Goal: Task Accomplishment & Management: Use online tool/utility

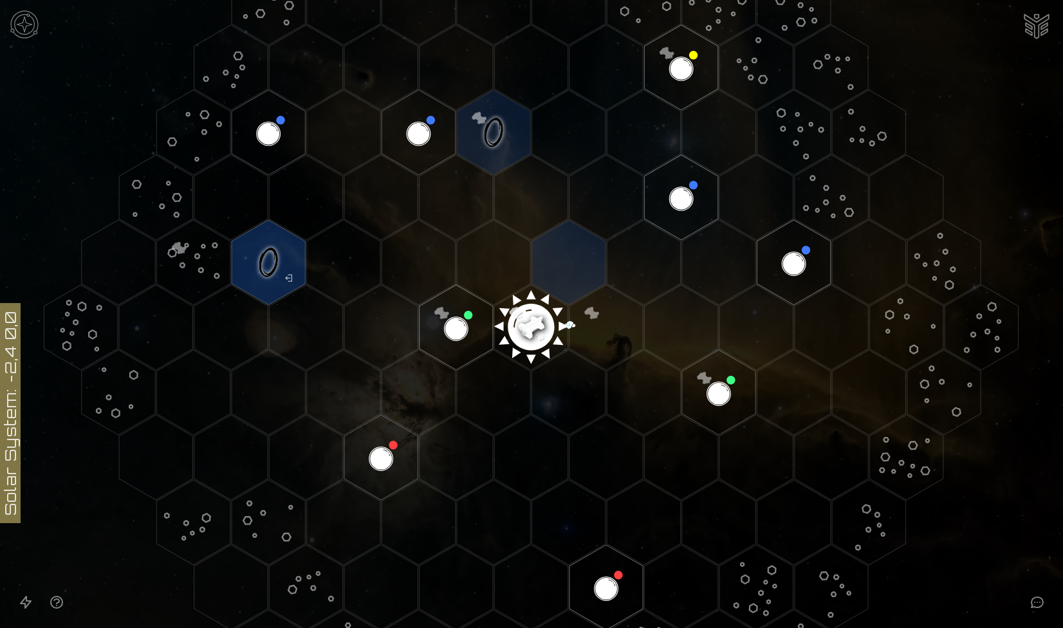
scroll to position [163, 0]
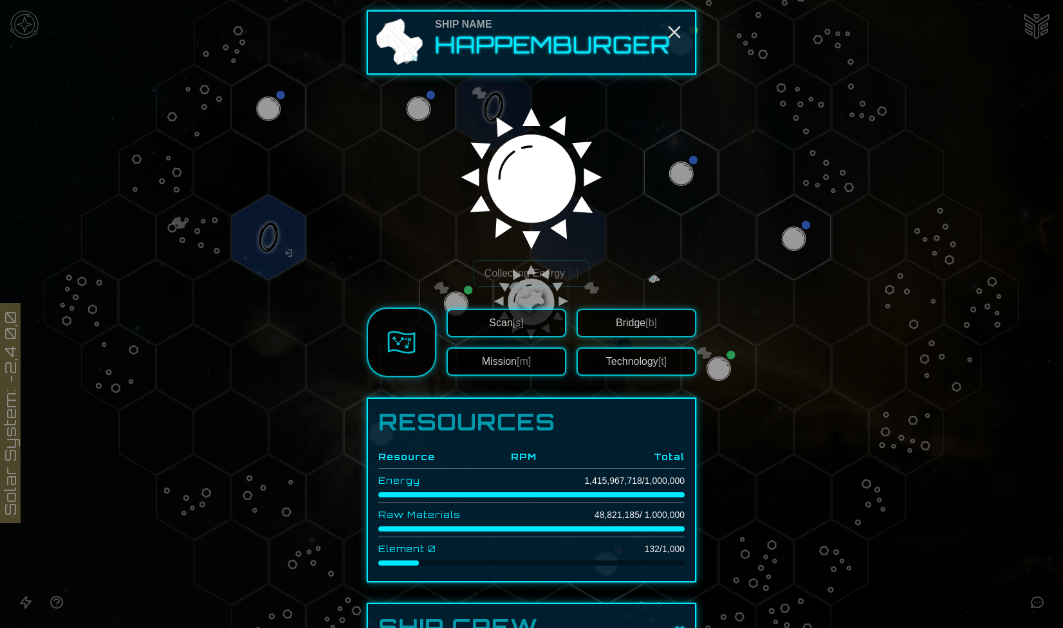
click at [308, 365] on div at bounding box center [531, 314] width 1063 height 628
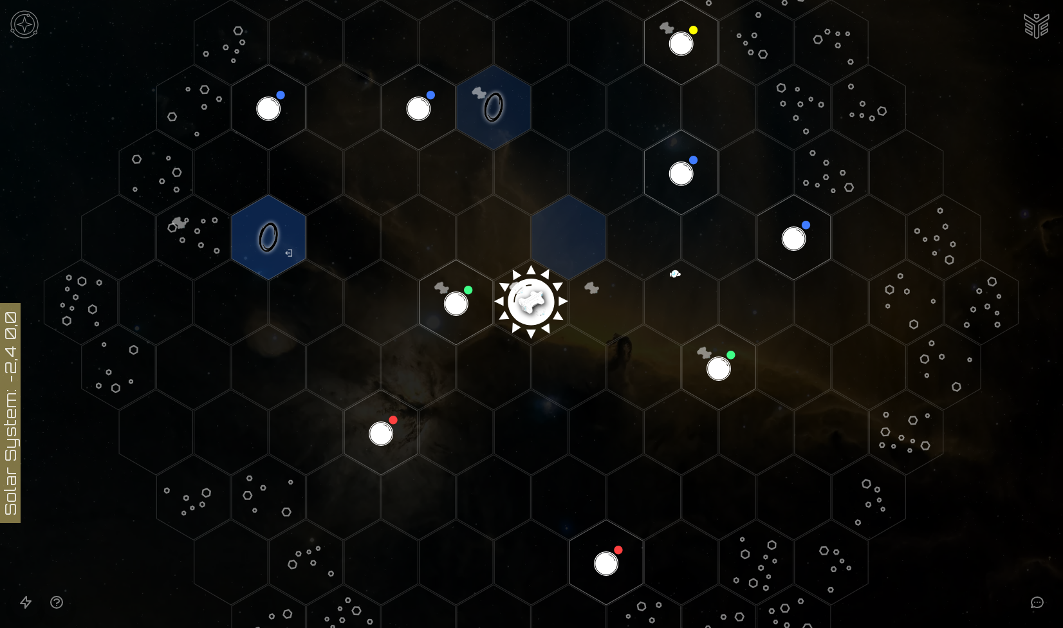
click at [452, 318] on polygon "Hex at coordinates -1,0, clickable" at bounding box center [455, 302] width 73 height 85
click at [448, 319] on image at bounding box center [455, 302] width 87 height 87
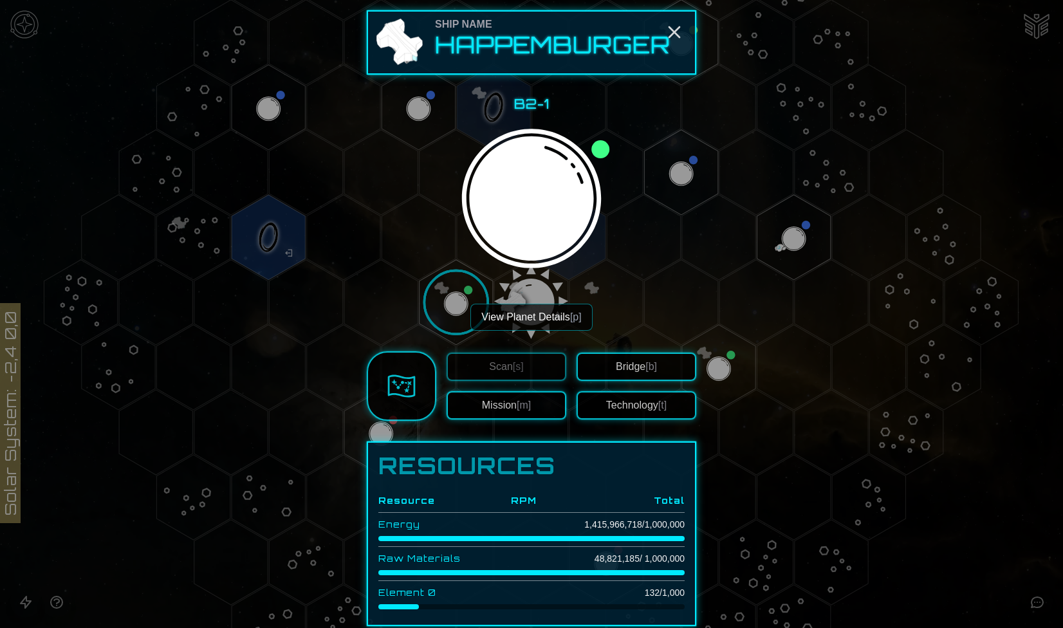
click at [549, 311] on button "View Planet Details [p]" at bounding box center [531, 317] width 122 height 27
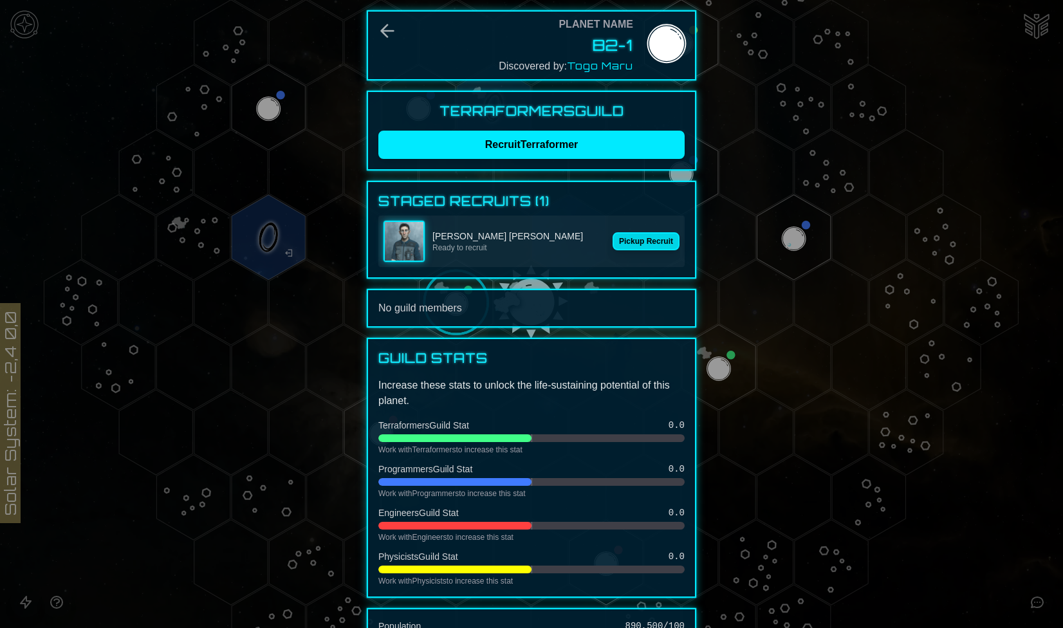
click at [656, 241] on button "Pickup Recruit" at bounding box center [645, 241] width 67 height 18
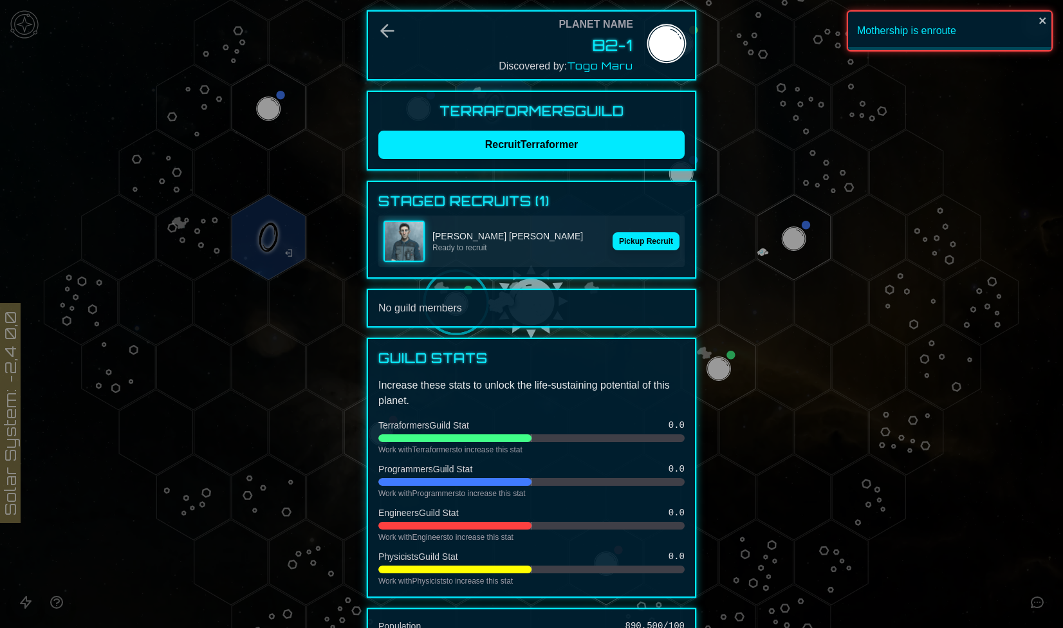
click at [746, 203] on div at bounding box center [531, 314] width 1063 height 628
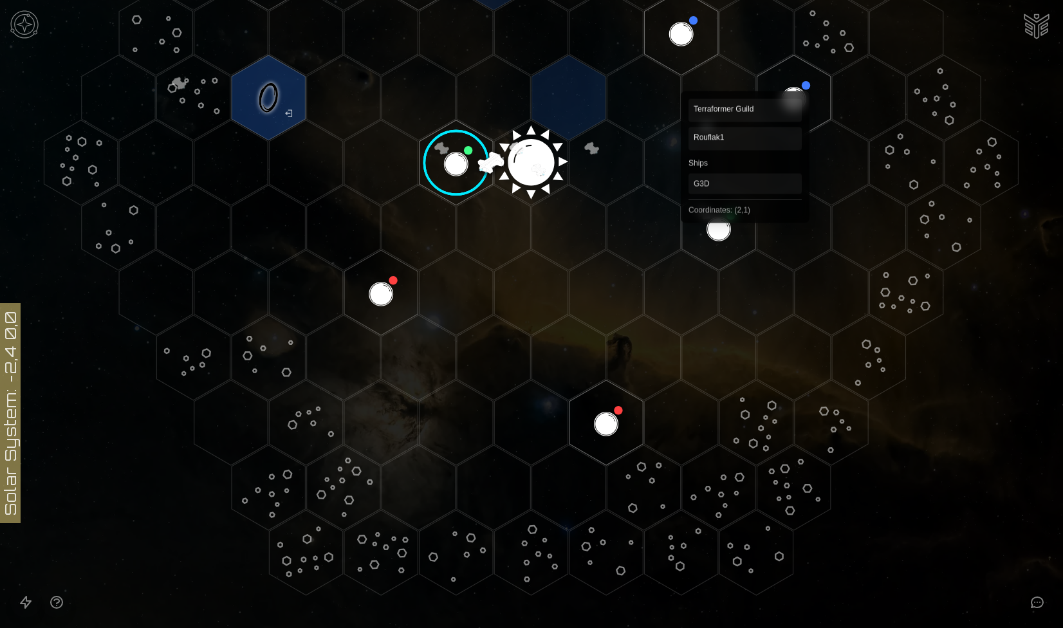
scroll to position [0, 0]
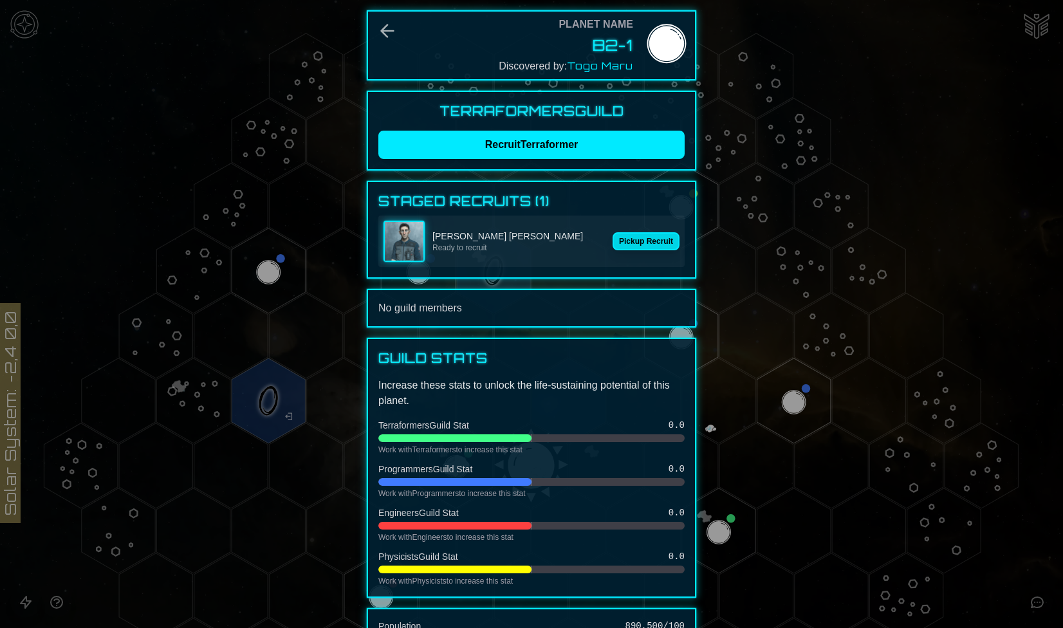
click at [641, 244] on button "Pickup Recruit" at bounding box center [645, 241] width 67 height 18
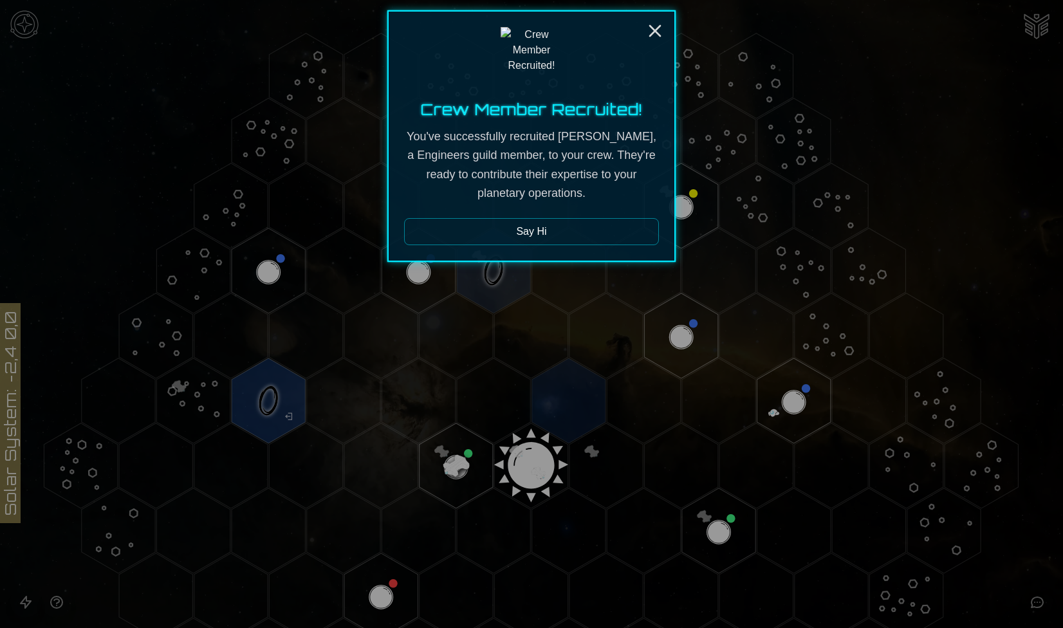
click at [604, 235] on button "Say Hi" at bounding box center [531, 231] width 255 height 27
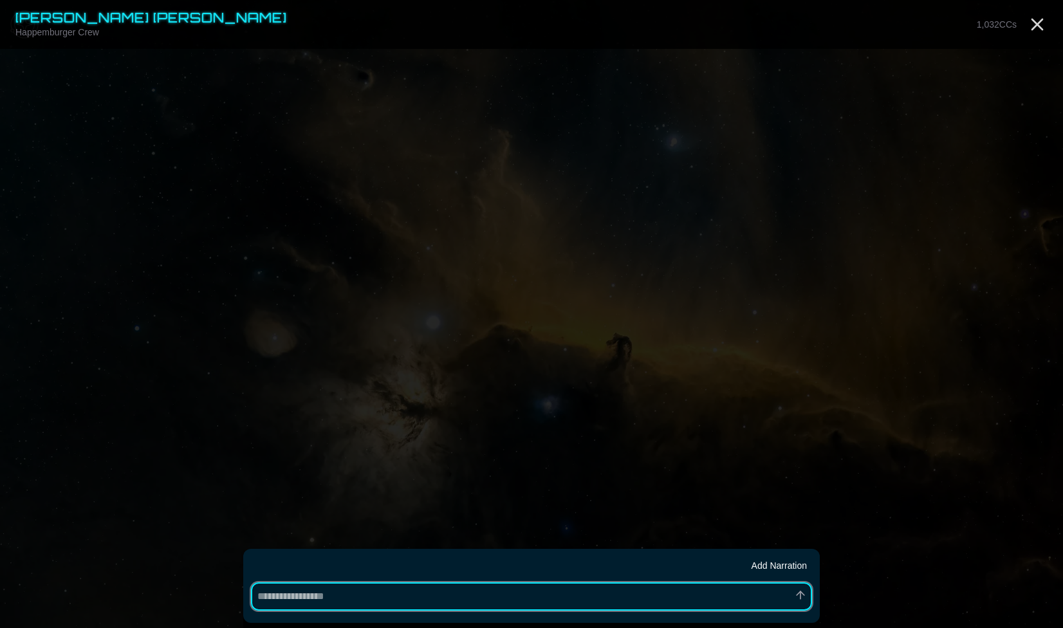
type textarea "*"
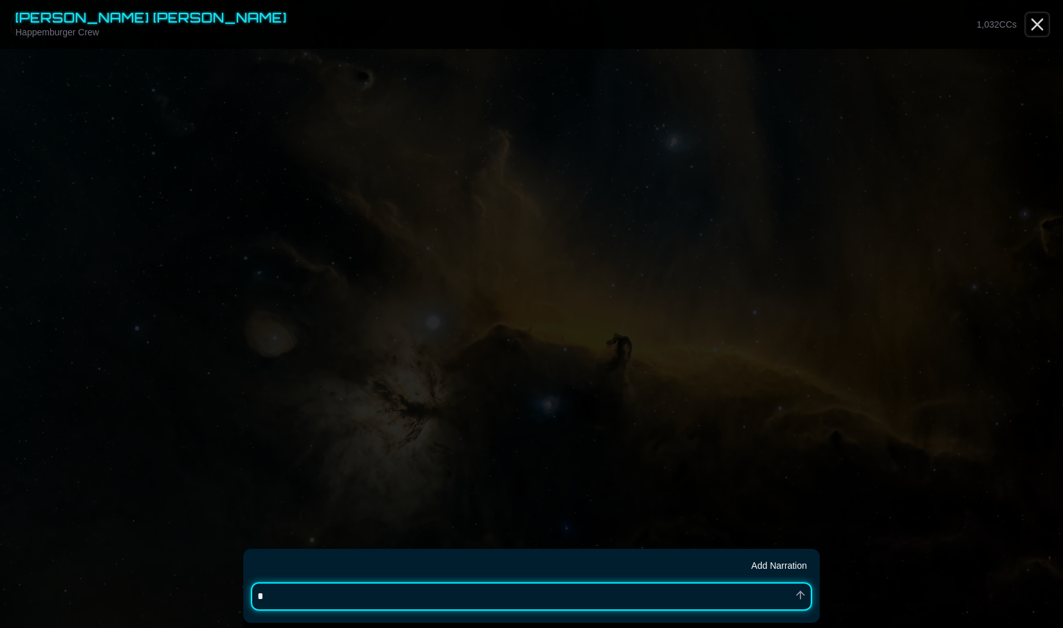
click at [1031, 22] on icon "Close" at bounding box center [1037, 24] width 21 height 21
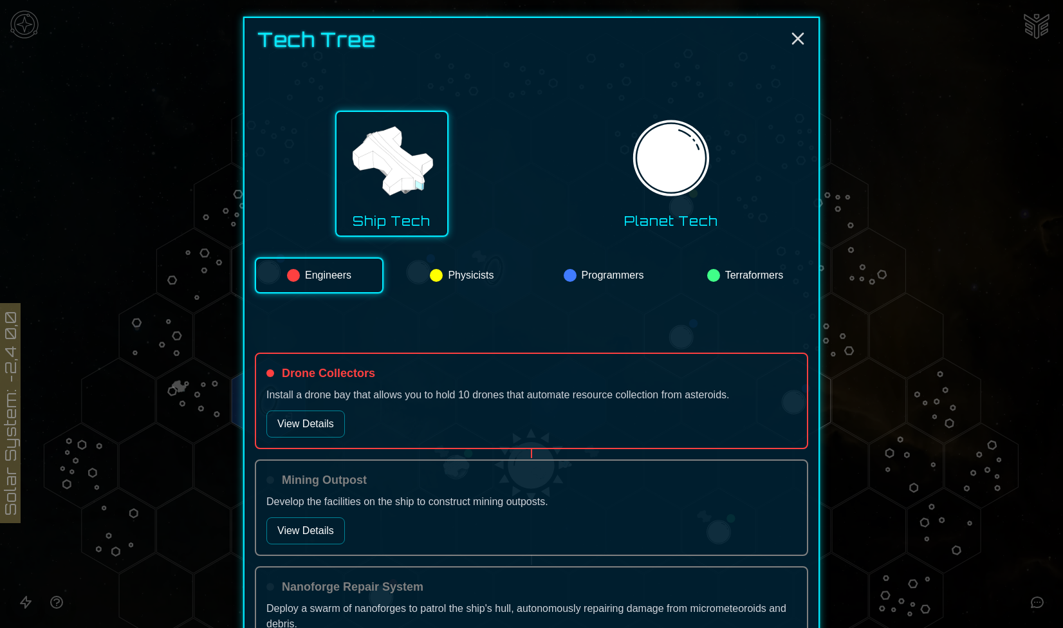
scroll to position [44, 0]
click at [102, 342] on div at bounding box center [531, 314] width 1063 height 628
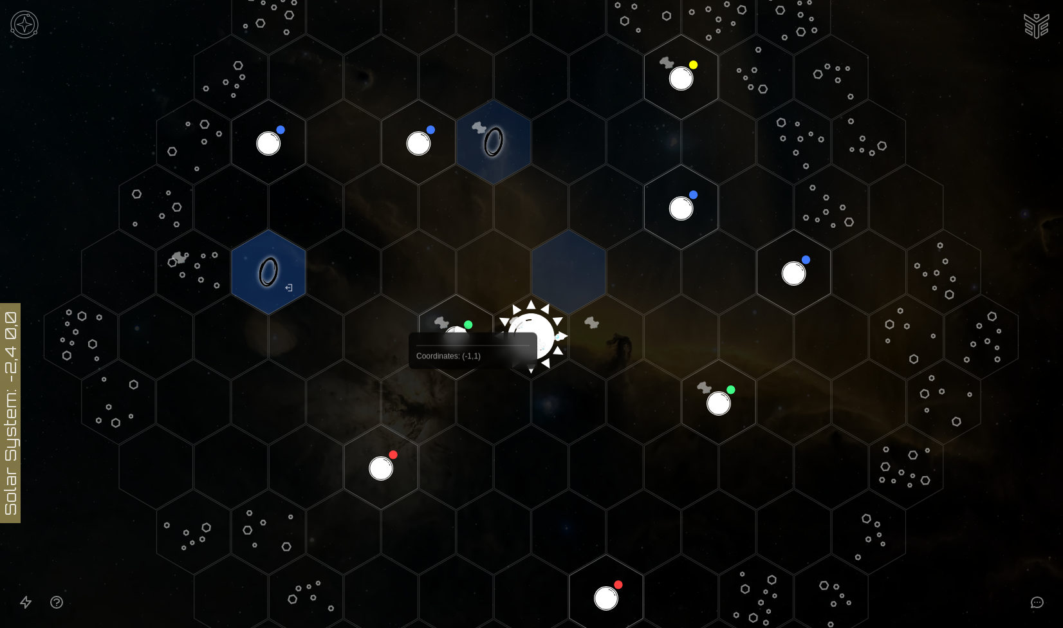
scroll to position [113, 0]
